Goal: Information Seeking & Learning: Find specific fact

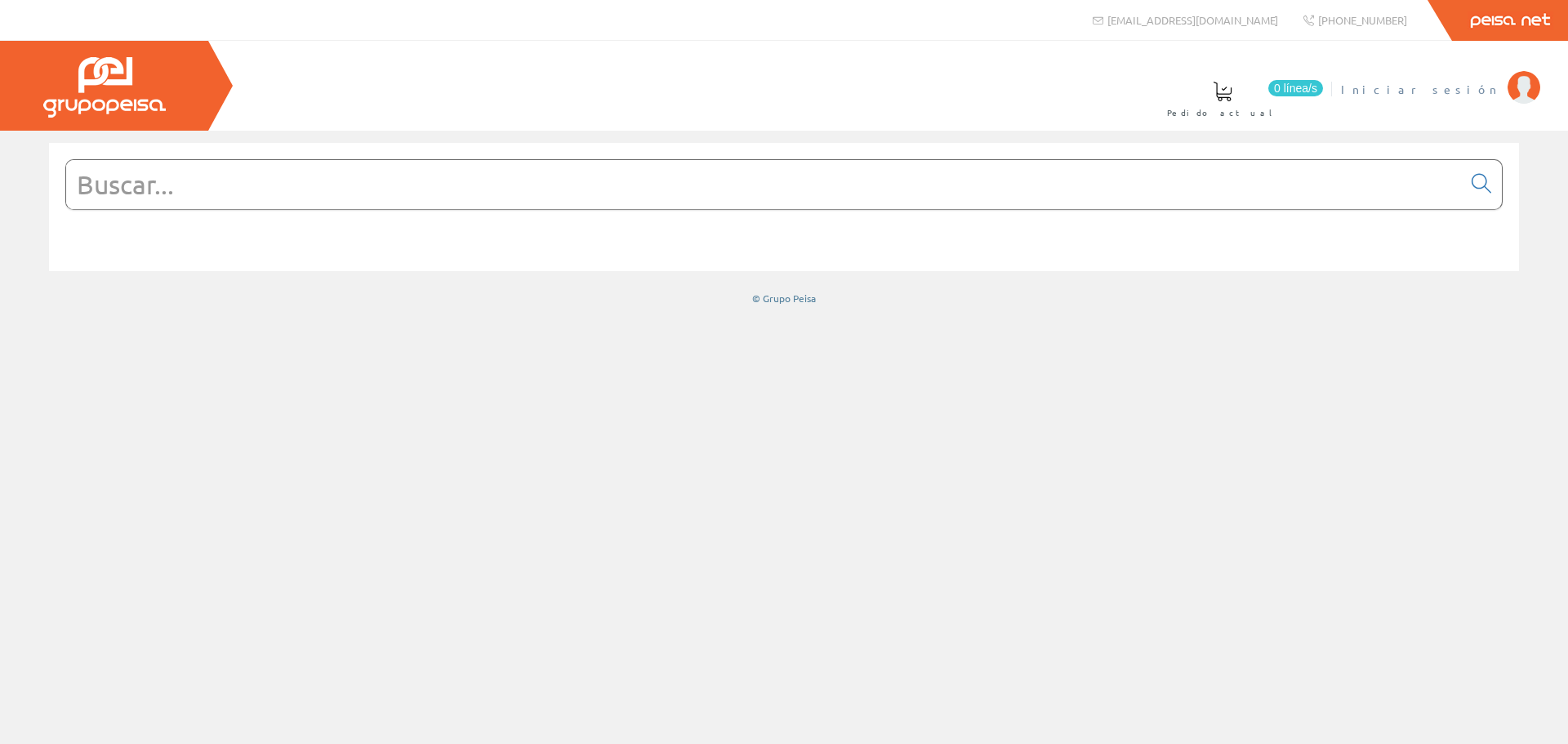
click at [1481, 91] on span "Iniciar sesión" at bounding box center [1420, 88] width 159 height 16
click at [446, 177] on input "text" at bounding box center [763, 185] width 1395 height 49
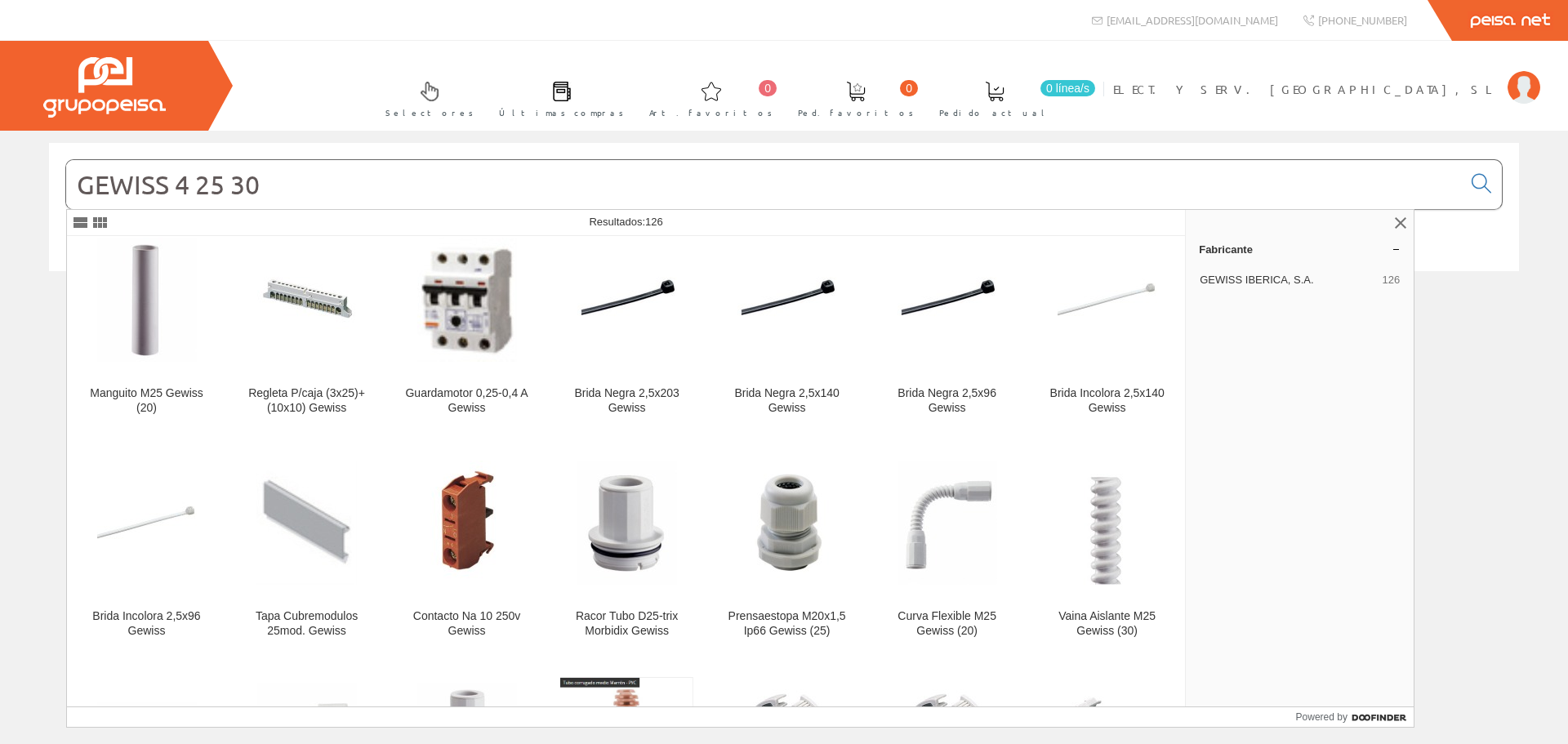
scroll to position [979, 0]
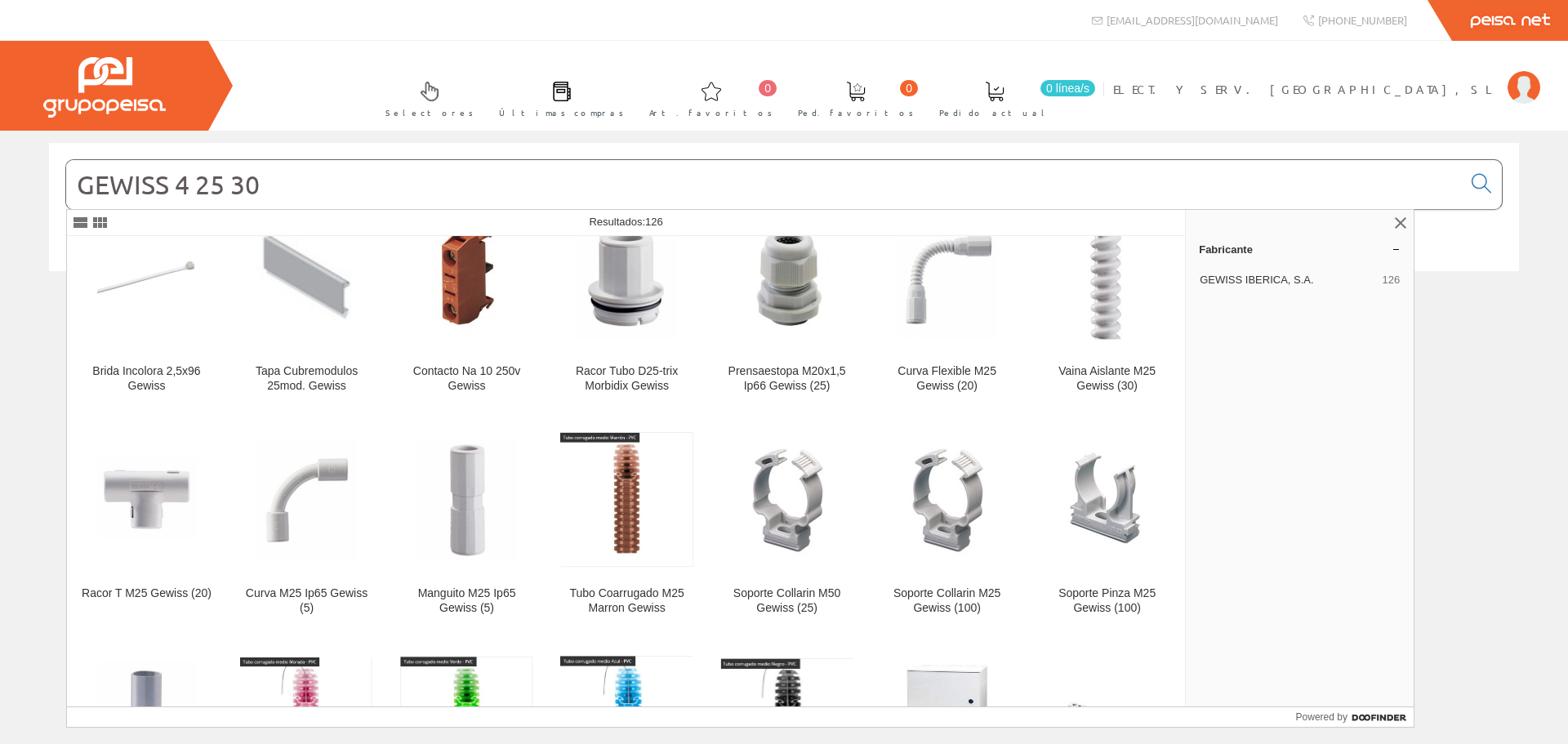
drag, startPoint x: 379, startPoint y: 179, endPoint x: 0, endPoint y: 89, distance: 389.5
click at [0, 89] on div "info@peisa.com +34 962 96 59 14 Peisa Net 0" at bounding box center [784, 372] width 1568 height 744
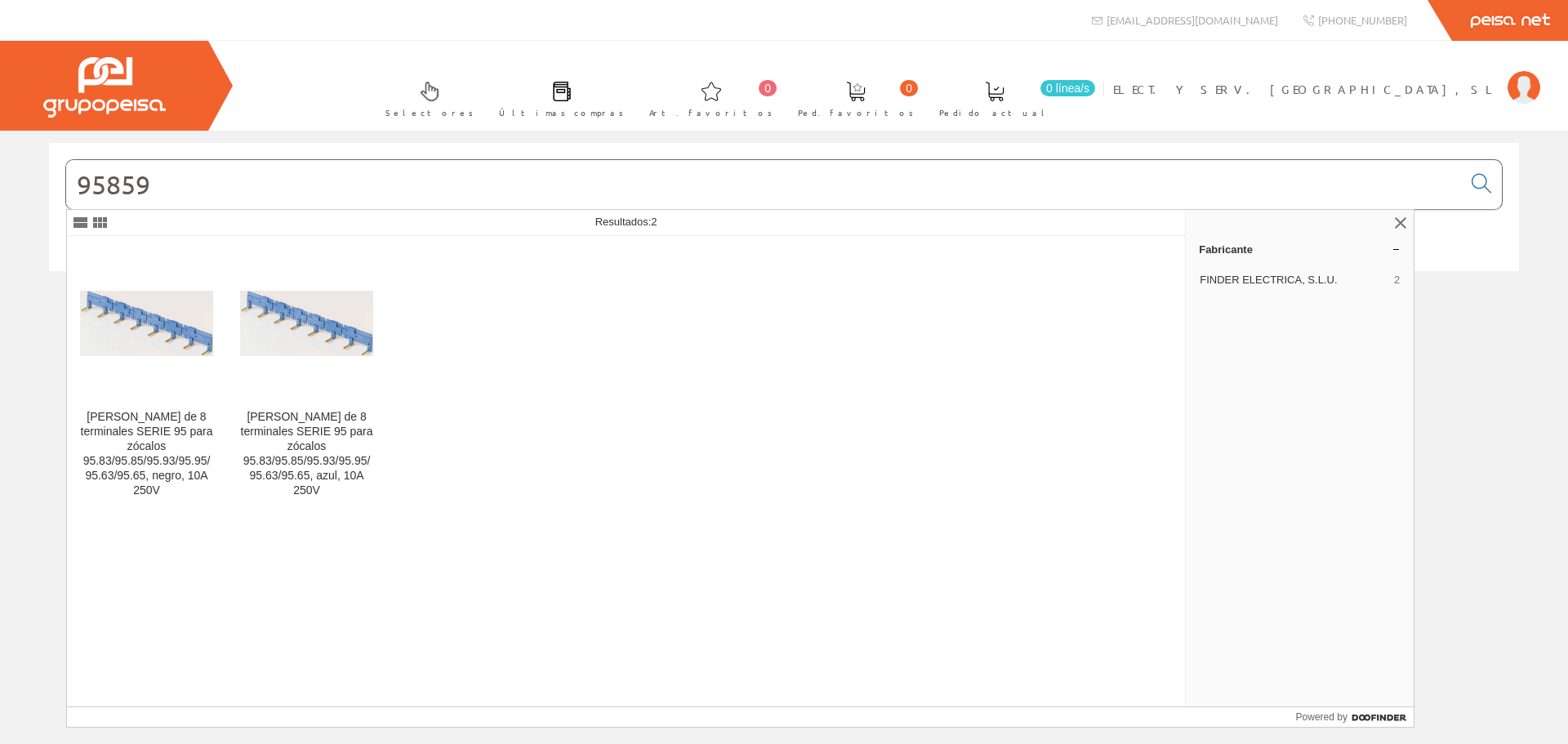
type input "95859"
